Goal: Task Accomplishment & Management: Manage account settings

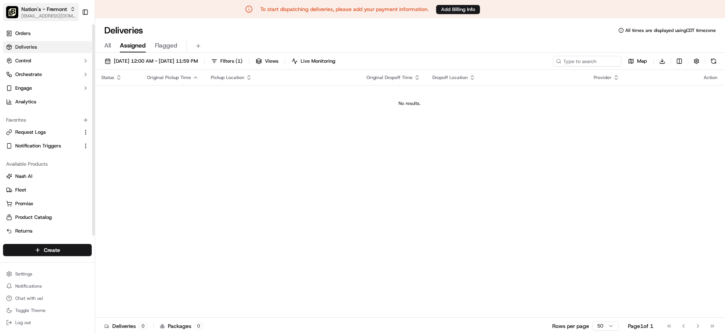
click at [59, 17] on span "[EMAIL_ADDRESS][DOMAIN_NAME]" at bounding box center [48, 16] width 54 height 6
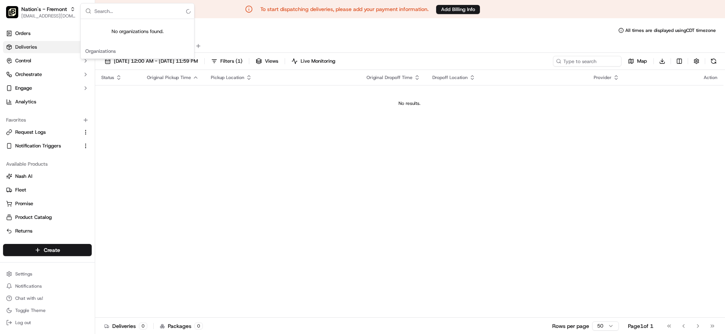
click at [123, 13] on input "text" at bounding box center [141, 10] width 95 height 15
type input "t"
type input "thibodaux"
click at [142, 39] on span "Off The Hook - Thibodaux" at bounding box center [126, 39] width 58 height 7
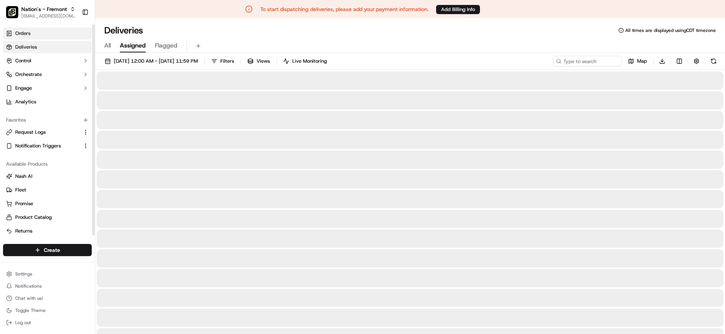
click at [50, 36] on link "Orders" at bounding box center [47, 33] width 89 height 12
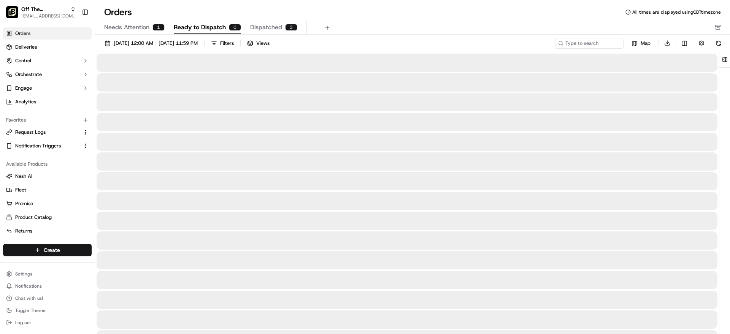
click at [277, 23] on span "Dispatched" at bounding box center [266, 27] width 32 height 9
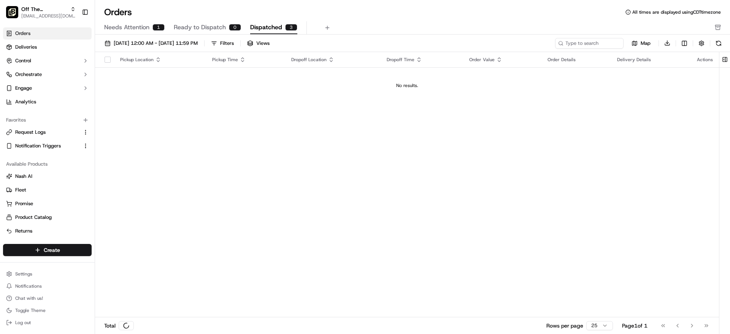
click at [117, 28] on span "Needs Attention" at bounding box center [126, 27] width 45 height 9
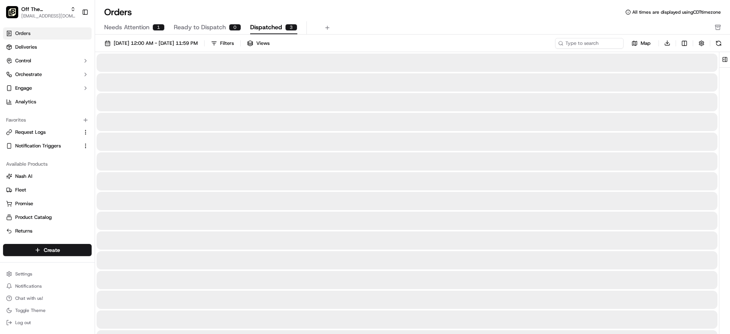
click at [269, 29] on span "Dispatched" at bounding box center [266, 27] width 32 height 9
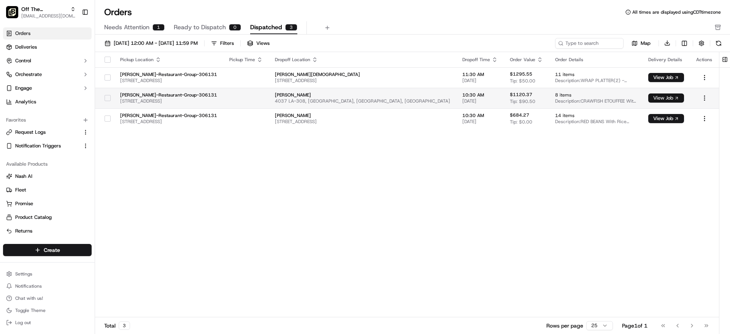
click at [318, 100] on button "View Job" at bounding box center [667, 98] width 36 height 9
click at [214, 160] on div "Pickup Location Pickup Time Dropoff Location Dropoff Time Order Value Order Det…" at bounding box center [407, 185] width 624 height 266
click at [164, 199] on div "Pickup Location Pickup Time Dropoff Location Dropoff Time Order Value Order Det…" at bounding box center [407, 185] width 624 height 266
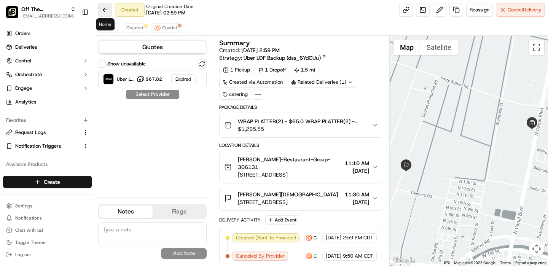
click at [107, 8] on button at bounding box center [105, 10] width 14 height 14
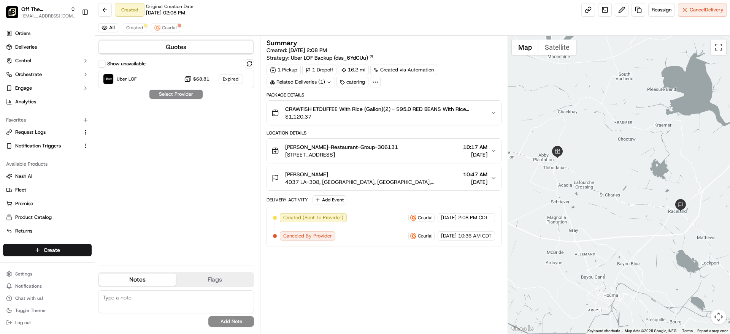
click at [366, 269] on div "Summary Created: 09/09/2025 2:08 PM Strategy: Uber LOF Backup (dss_6YdCUu) 1 Pi…" at bounding box center [384, 185] width 235 height 291
drag, startPoint x: 366, startPoint y: 269, endPoint x: 361, endPoint y: 261, distance: 9.3
click at [361, 261] on div "Summary Created: 09/09/2025 2:08 PM Strategy: Uber LOF Backup (dss_6YdCUu) 1 Pi…" at bounding box center [384, 185] width 235 height 291
drag, startPoint x: 355, startPoint y: 249, endPoint x: 329, endPoint y: 249, distance: 26.6
click at [329, 249] on div "Summary Created: 09/09/2025 2:08 PM Strategy: Uber LOF Backup (dss_6YdCUu) 1 Pi…" at bounding box center [384, 185] width 235 height 291
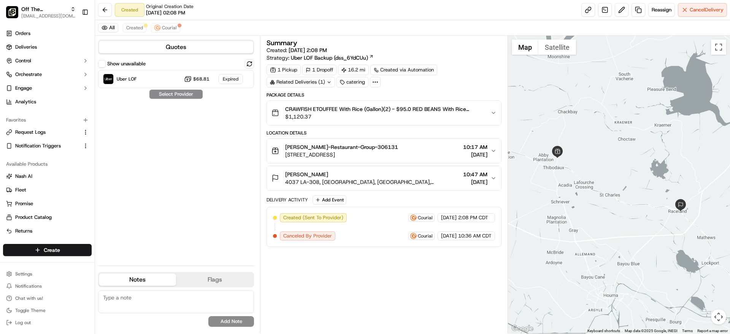
click at [327, 249] on div "Summary Created: 09/09/2025 2:08 PM Strategy: Uber LOF Backup (dss_6YdCUu) 1 Pi…" at bounding box center [384, 185] width 235 height 291
click at [668, 5] on button "Reassign" at bounding box center [662, 10] width 27 height 14
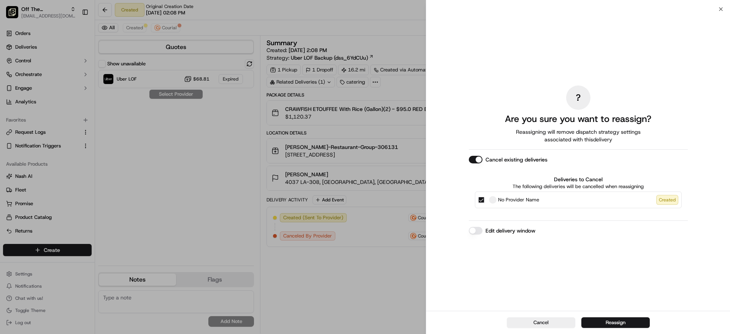
click at [473, 231] on button "Edit delivery window" at bounding box center [476, 231] width 14 height 8
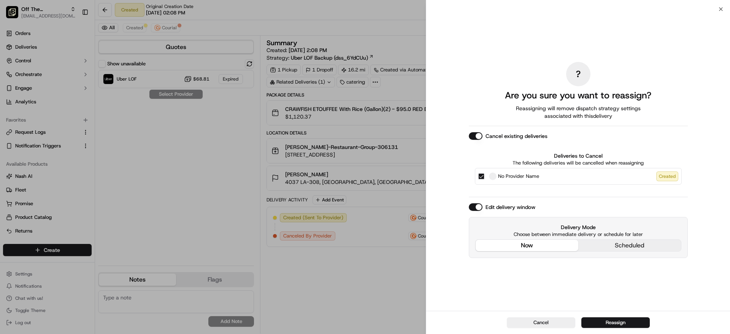
click at [481, 137] on button "Cancel existing deliveries" at bounding box center [476, 136] width 14 height 8
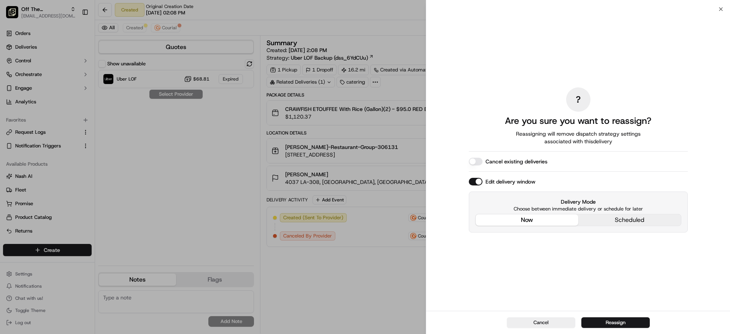
click at [477, 161] on button "Cancel existing deliveries" at bounding box center [476, 162] width 14 height 8
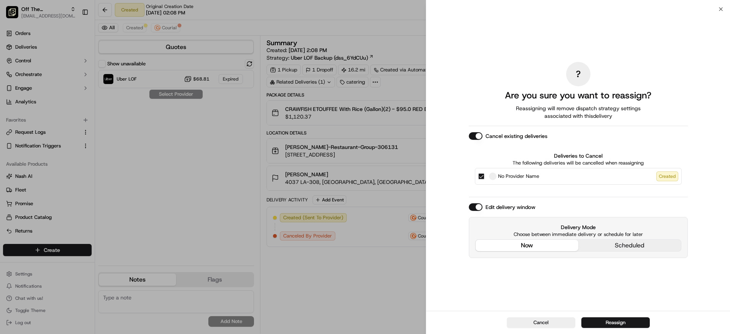
click at [479, 133] on button "Cancel existing deliveries" at bounding box center [476, 136] width 14 height 8
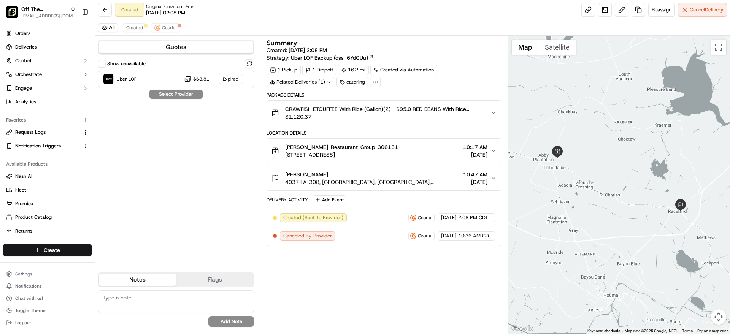
click at [305, 283] on div "Summary Created: 09/09/2025 2:08 PM Strategy: Uber LOF Backup (dss_6YdCUu) 1 Pi…" at bounding box center [384, 185] width 235 height 291
click at [361, 287] on div "Summary Created: 09/09/2025 2:08 PM Strategy: Uber LOF Backup (dss_6YdCUu) 1 Pi…" at bounding box center [384, 185] width 235 height 291
click at [156, 31] on button "Courial" at bounding box center [165, 27] width 29 height 9
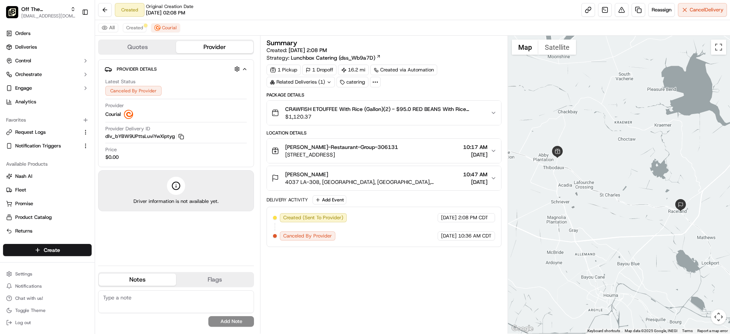
click at [120, 29] on div "All Created Courial" at bounding box center [412, 28] width 635 height 16
click at [181, 134] on icon "button" at bounding box center [180, 135] width 3 height 3
click at [134, 29] on span "Created" at bounding box center [134, 28] width 17 height 6
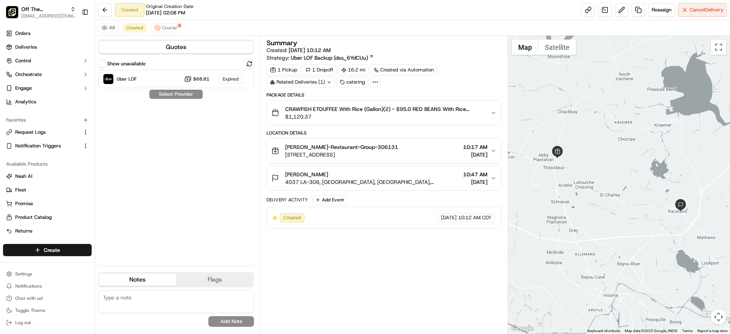
click at [317, 49] on span "09/16/2025 10:12 AM" at bounding box center [310, 50] width 42 height 7
click at [356, 44] on div "Summary" at bounding box center [384, 43] width 235 height 7
click at [104, 11] on button at bounding box center [105, 10] width 14 height 14
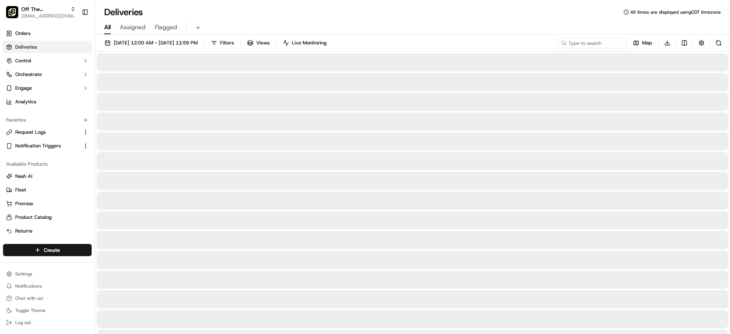
click at [109, 32] on button "All" at bounding box center [107, 27] width 6 height 13
click at [164, 24] on span "Flagged" at bounding box center [166, 27] width 22 height 9
click at [58, 49] on link "Deliveries" at bounding box center [47, 47] width 89 height 12
click at [37, 34] on link "Orders" at bounding box center [47, 33] width 89 height 12
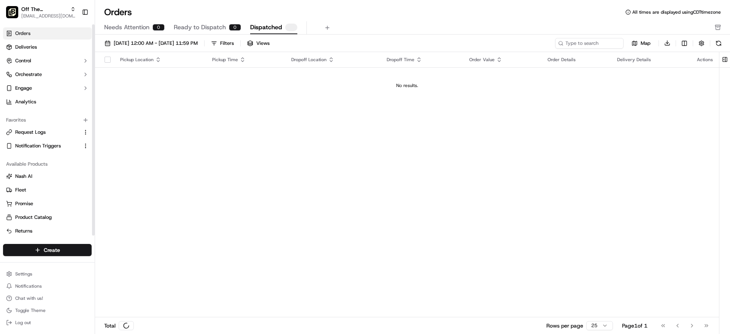
click at [264, 24] on span "Dispatched" at bounding box center [266, 27] width 32 height 9
click at [263, 26] on span "Dispatched" at bounding box center [266, 27] width 32 height 9
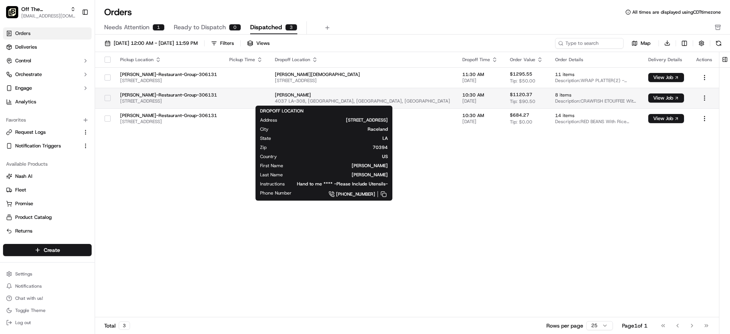
click at [280, 95] on span "Ashley Caballero" at bounding box center [362, 95] width 175 height 6
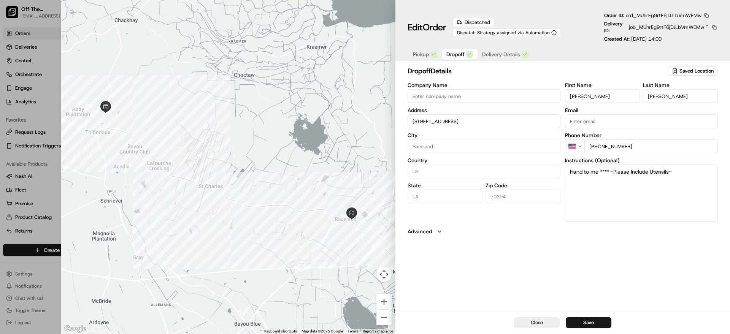
click at [457, 54] on span "Dropoff" at bounding box center [456, 55] width 18 height 8
click at [425, 53] on span "Pickup" at bounding box center [421, 55] width 16 height 8
click at [443, 54] on button "Dropoff" at bounding box center [460, 54] width 36 height 11
click at [495, 122] on input "4037 Highway 308, Raceland, LA, 70394" at bounding box center [484, 122] width 153 height 14
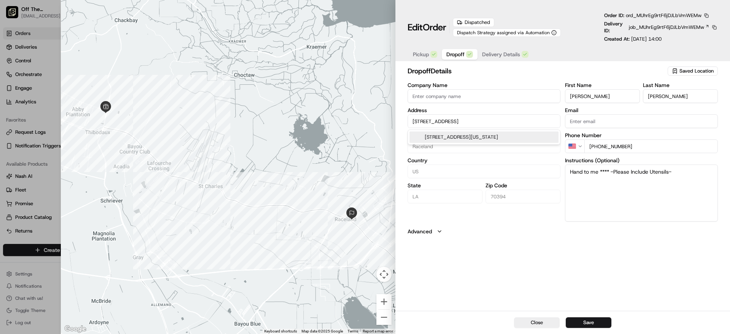
click at [495, 122] on input "4037 Highway 308, Raceland, LA, 70394" at bounding box center [484, 122] width 153 height 14
click at [159, 117] on div at bounding box center [228, 167] width 335 height 334
type input "+1"
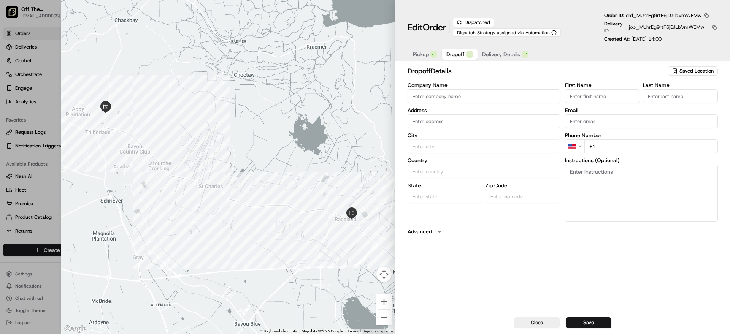
click at [33, 109] on div at bounding box center [365, 167] width 730 height 334
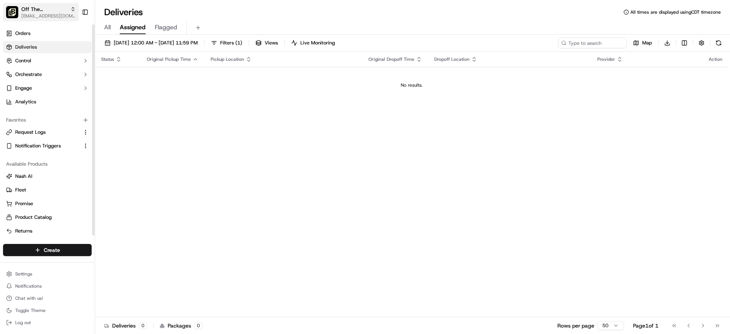
click at [57, 11] on span "Off The Hook - Thibodaux" at bounding box center [44, 9] width 46 height 8
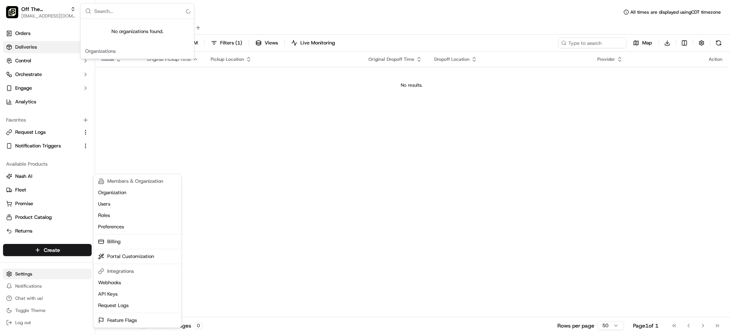
click at [30, 274] on html "Off The Hook - Thibodaux onboard@lunchbox.io Toggle Sidebar Orders Deliveries C…" at bounding box center [365, 167] width 730 height 334
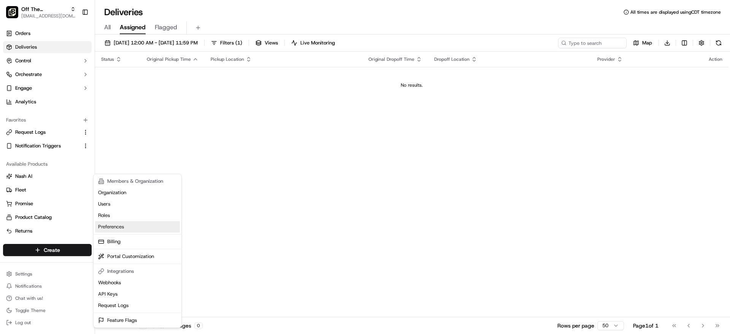
click at [125, 229] on link "Preferences" at bounding box center [137, 226] width 85 height 11
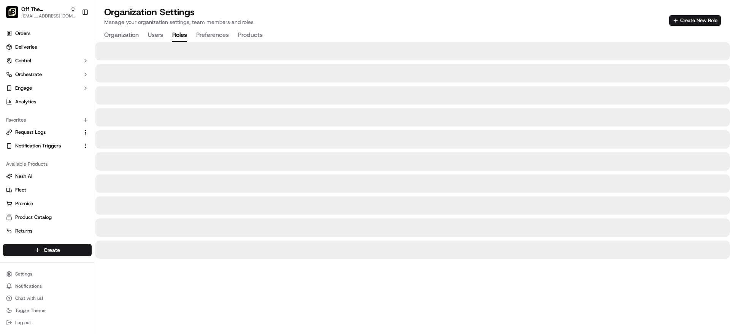
click at [181, 38] on button "Roles" at bounding box center [179, 35] width 15 height 13
click at [127, 38] on button "Organization" at bounding box center [121, 35] width 35 height 13
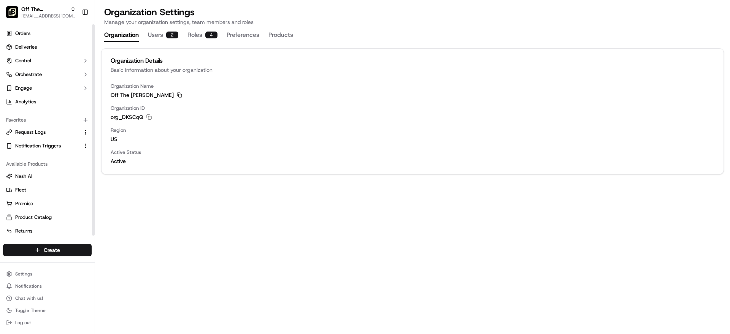
click at [46, 54] on ul "Orders Deliveries Control Orchestrate Engage Analytics" at bounding box center [47, 67] width 89 height 81
click at [46, 57] on button "Control" at bounding box center [47, 61] width 89 height 12
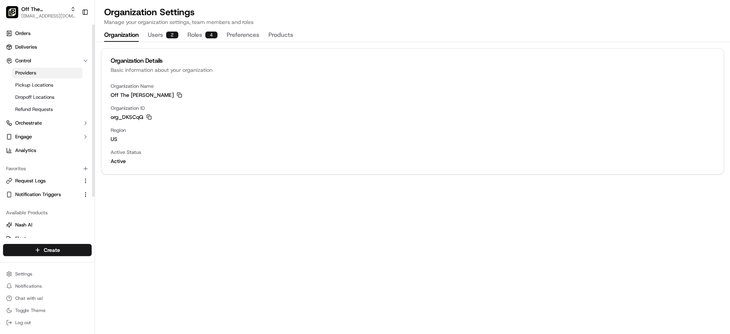
click at [50, 71] on link "Providers" at bounding box center [47, 73] width 70 height 11
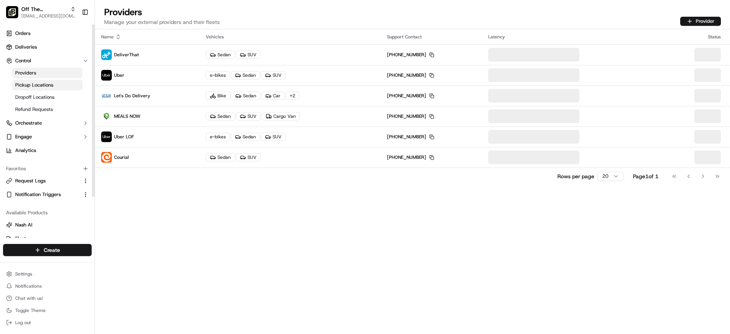
click at [30, 82] on span "Pickup Locations" at bounding box center [34, 85] width 38 height 7
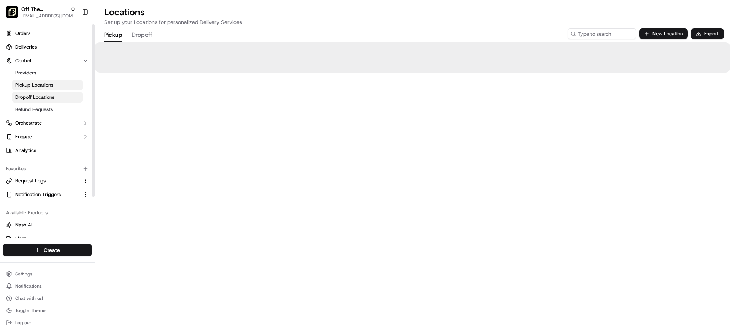
click at [34, 99] on span "Dropoff Locations" at bounding box center [34, 97] width 39 height 7
click at [35, 109] on span "Refund Requests" at bounding box center [34, 109] width 38 height 7
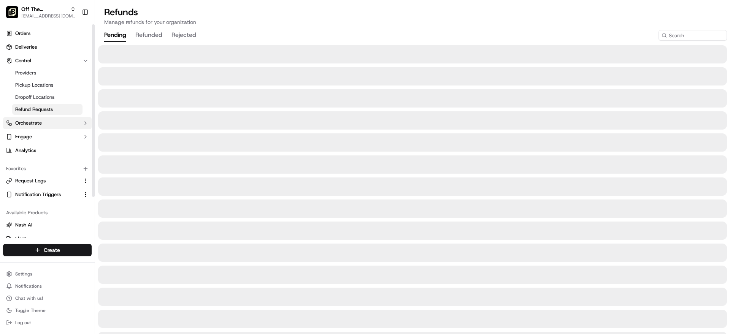
click at [33, 128] on button "Orchestrate" at bounding box center [47, 123] width 89 height 12
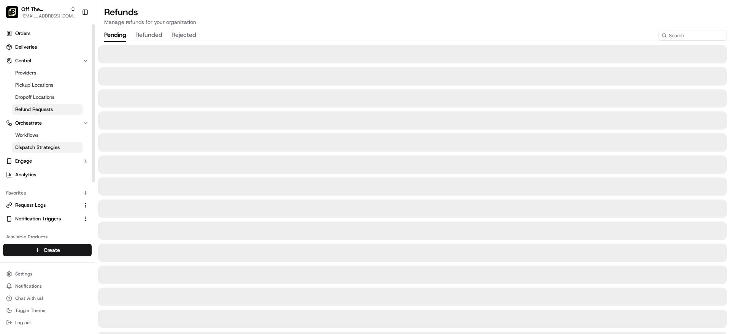
click at [33, 148] on span "Dispatch Strategies" at bounding box center [37, 147] width 45 height 7
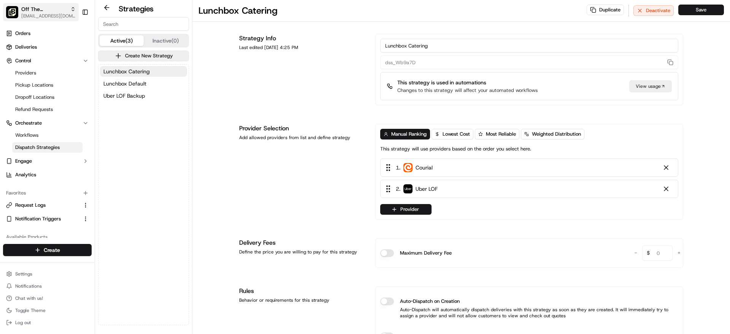
click at [64, 11] on span "Off The Hook - Thibodaux" at bounding box center [44, 9] width 46 height 8
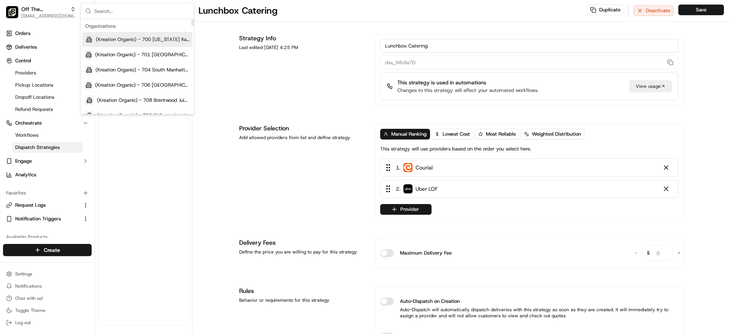
click at [104, 12] on input "text" at bounding box center [141, 10] width 95 height 15
type input "t"
type input "hawa"
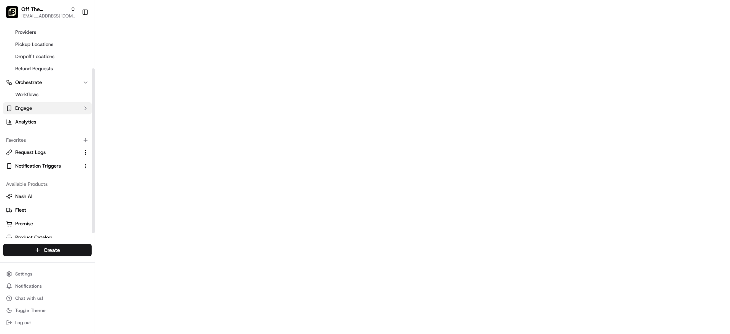
scroll to position [63, 0]
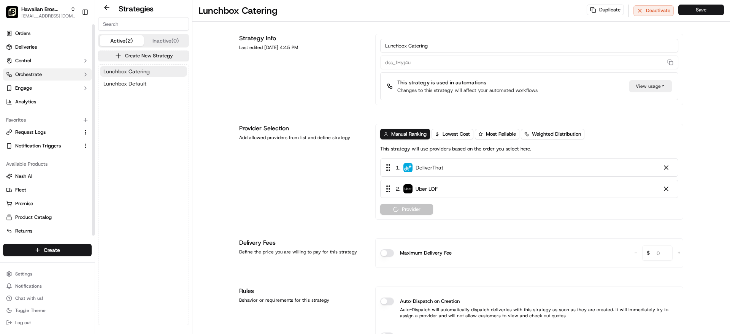
click at [49, 72] on button "Orchestrate" at bounding box center [47, 74] width 89 height 12
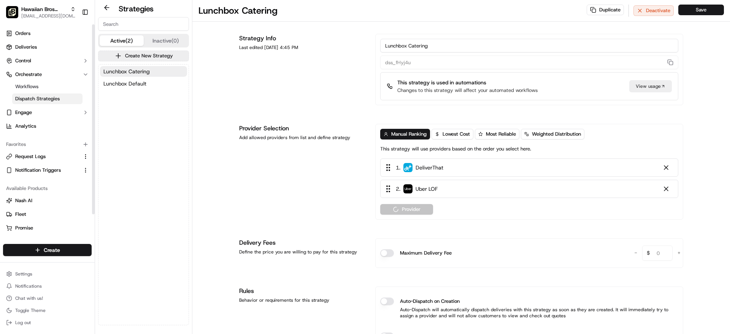
click at [50, 97] on span "Dispatch Strategies" at bounding box center [37, 98] width 45 height 7
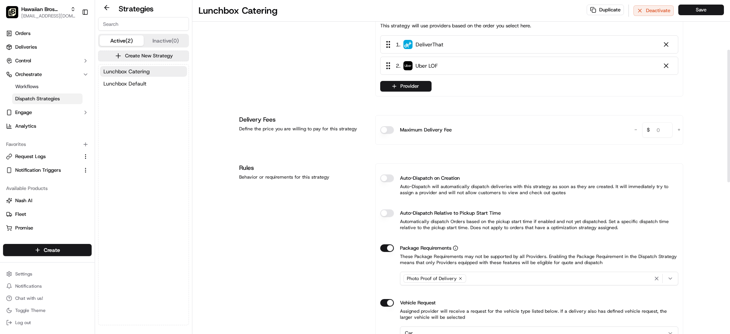
scroll to position [121, 0]
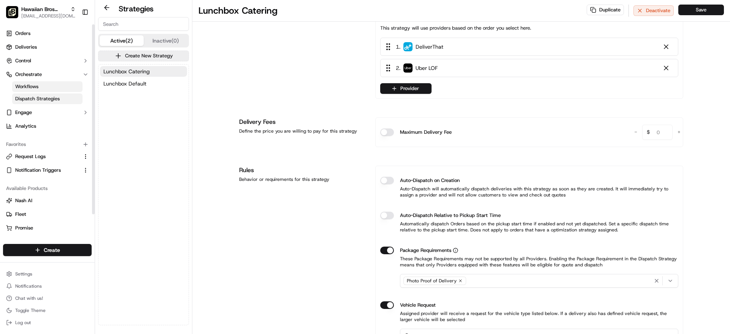
click at [37, 88] on span "Workflows" at bounding box center [26, 86] width 23 height 7
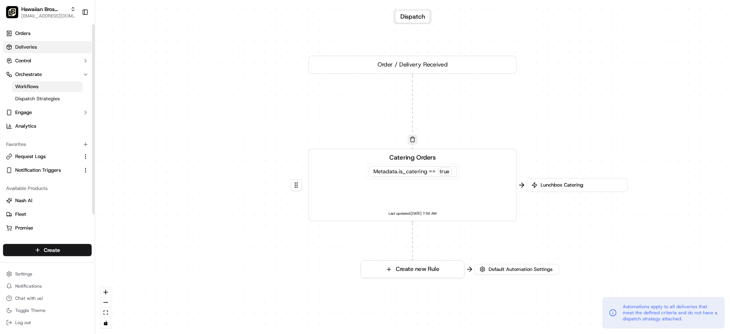
click at [27, 51] on link "Deliveries" at bounding box center [47, 47] width 89 height 12
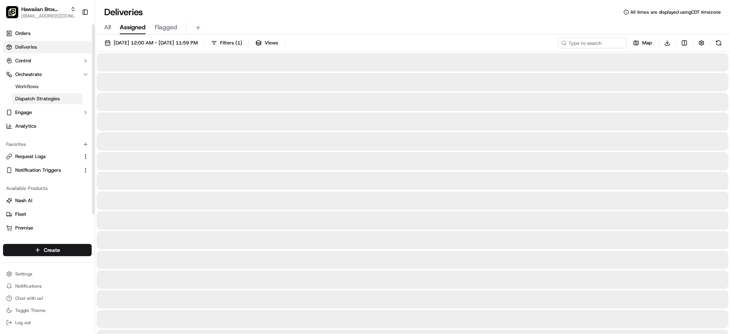
click at [36, 102] on span "Dispatch Strategies" at bounding box center [37, 98] width 45 height 7
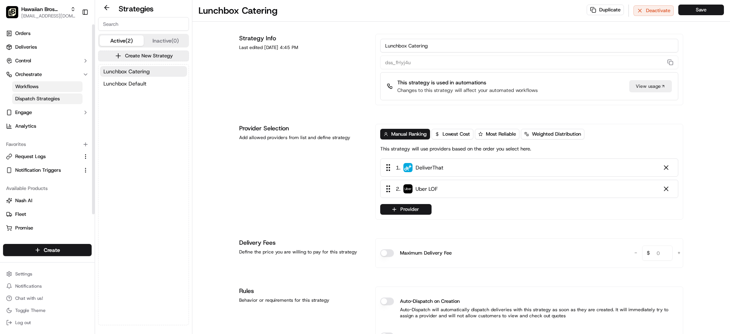
click at [44, 81] on link "Workflows" at bounding box center [47, 86] width 70 height 11
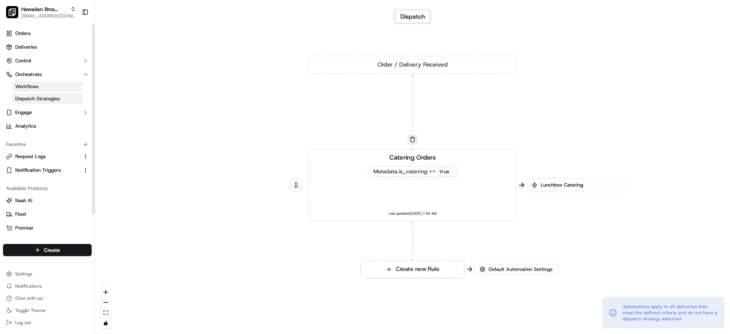
click at [44, 101] on span "Dispatch Strategies" at bounding box center [37, 98] width 45 height 7
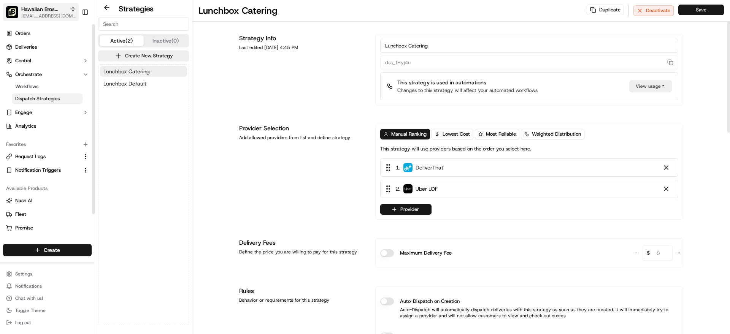
click at [49, 9] on span "Hawaiian Bros (Addison TX_Belt Line)" at bounding box center [44, 9] width 46 height 8
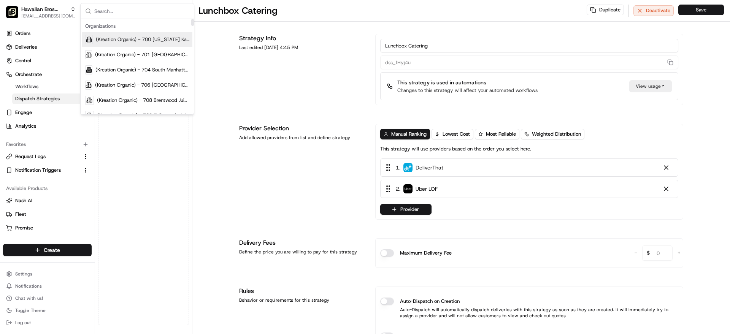
click at [92, 15] on div at bounding box center [137, 11] width 113 height 16
click at [97, 15] on input "text" at bounding box center [141, 10] width 95 height 15
type input "hawa"
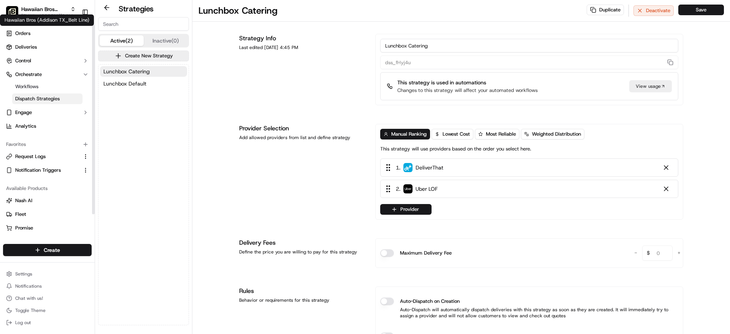
click at [134, 158] on div "Lunchbox Catering Lunchbox Default" at bounding box center [144, 195] width 90 height 261
click at [52, 17] on span "[EMAIL_ADDRESS][DOMAIN_NAME]" at bounding box center [48, 16] width 54 height 6
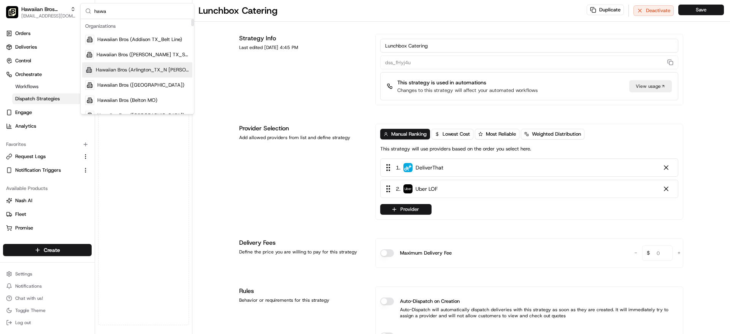
click at [147, 68] on span "Hawaiian Bros (Arlington_TX_N Collins)" at bounding box center [143, 70] width 94 height 7
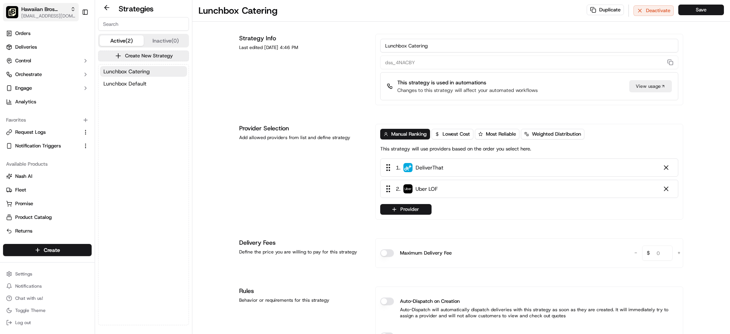
click at [41, 8] on span "Hawaiian Bros (Arlington_TX_N Collins)" at bounding box center [44, 9] width 46 height 8
click at [68, 10] on div "Hawaiian Bros (Arlington_TX_N Collins)" at bounding box center [48, 9] width 54 height 8
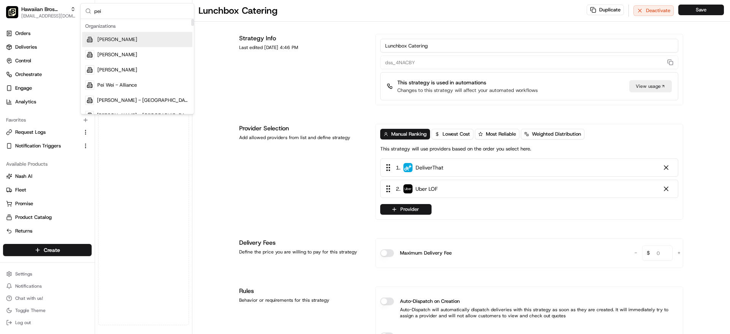
type input "pei"
click at [102, 38] on span "[PERSON_NAME]" at bounding box center [117, 39] width 40 height 7
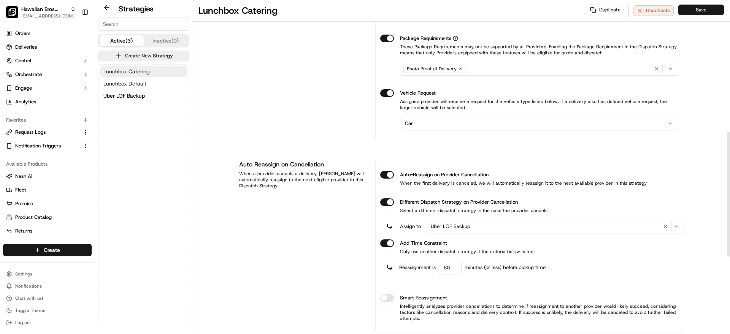
scroll to position [368, 0]
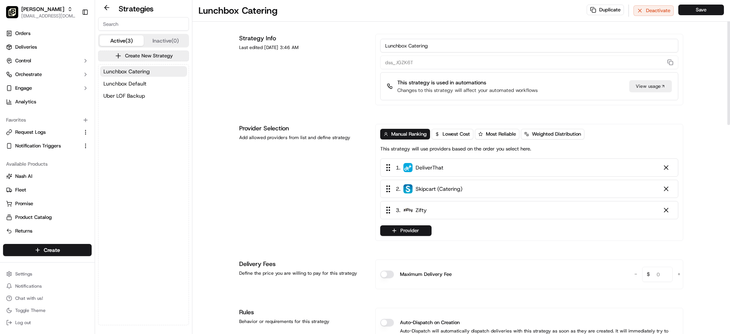
click at [295, 193] on div "Provider Selection Add allowed providers from list and define strategy" at bounding box center [302, 182] width 127 height 117
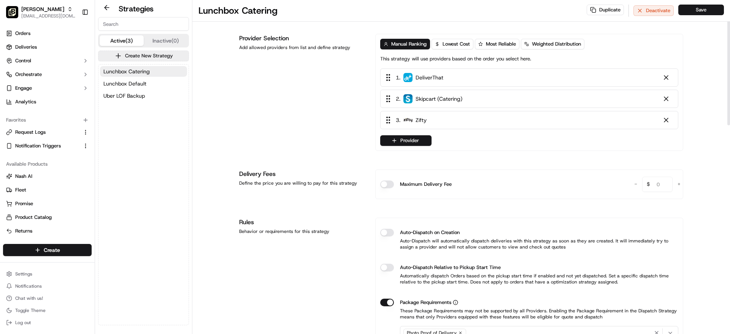
scroll to position [0, 0]
